Goal: Check status

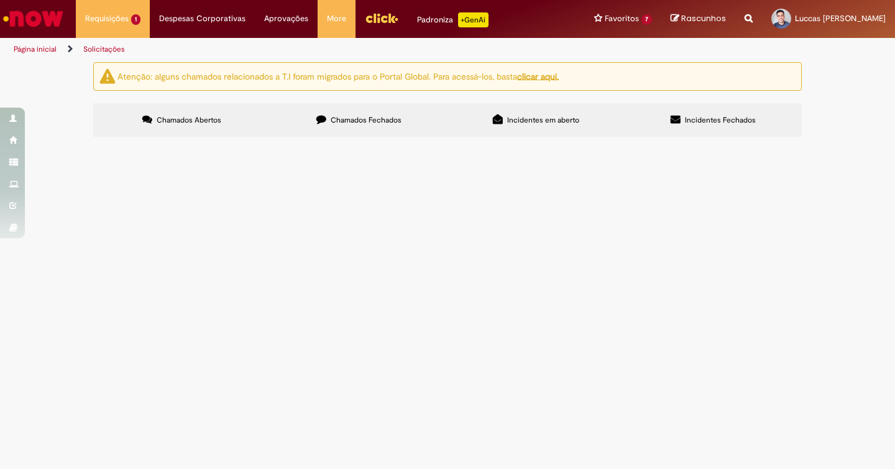
click at [0, 0] on span "Custo de desdobramento de peças para implementação de plano OOH da campanha de …" at bounding box center [0, 0] width 0 height 0
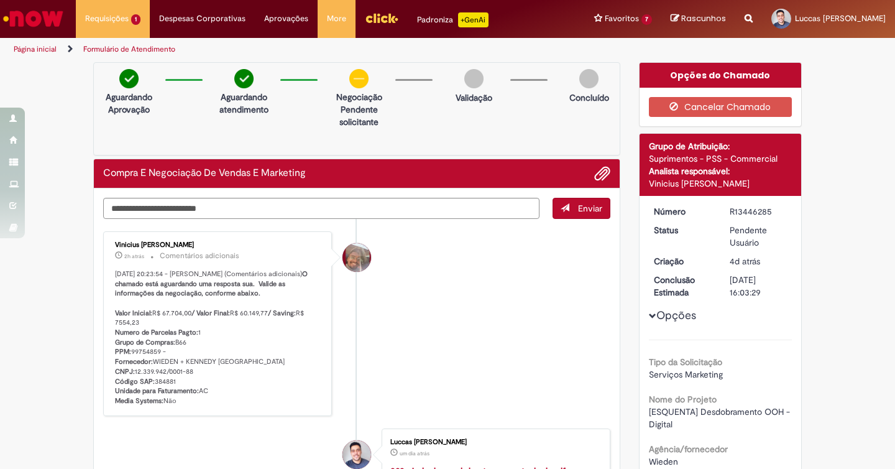
click at [60, 22] on img "Ir para a Homepage" at bounding box center [33, 18] width 64 height 25
